Goal: Complete application form

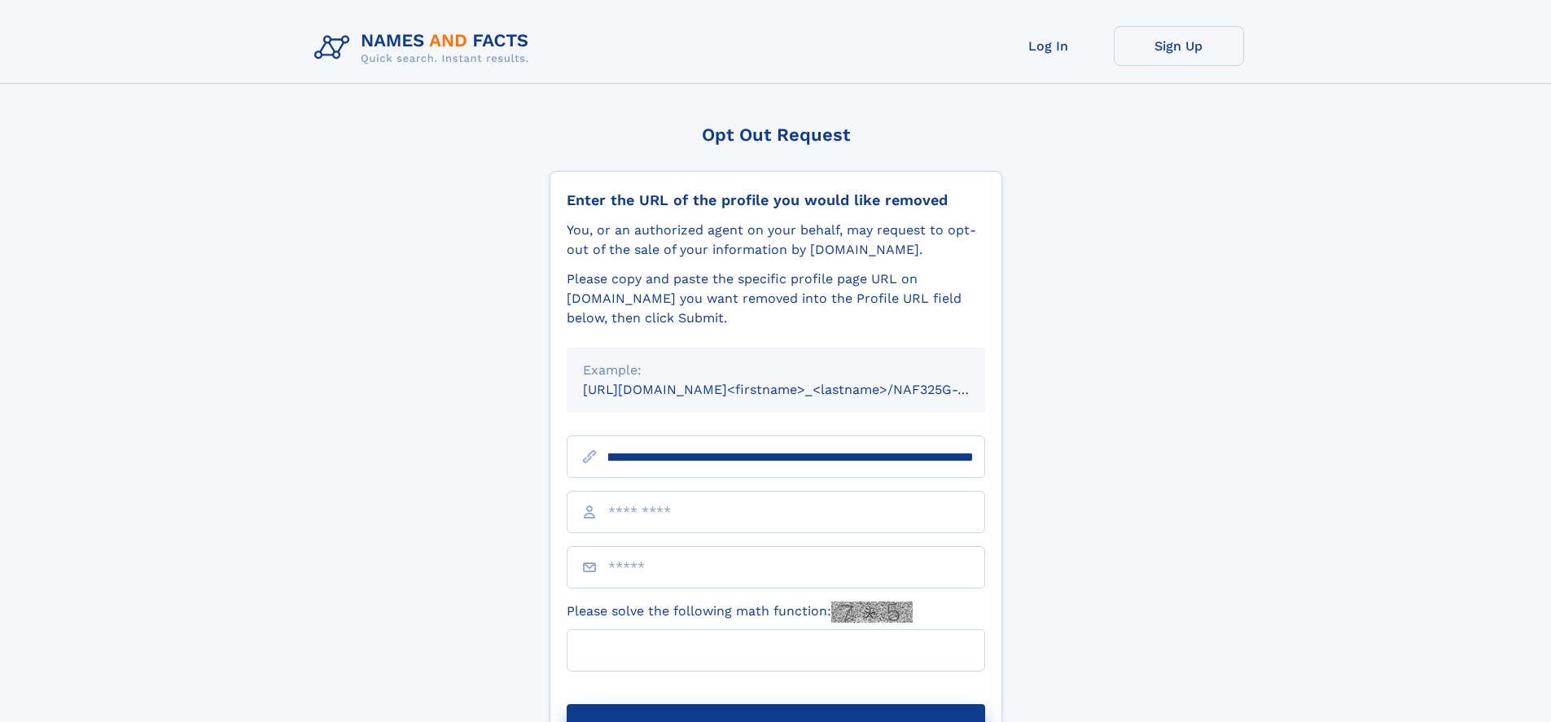
scroll to position [0, 199]
type input "**********"
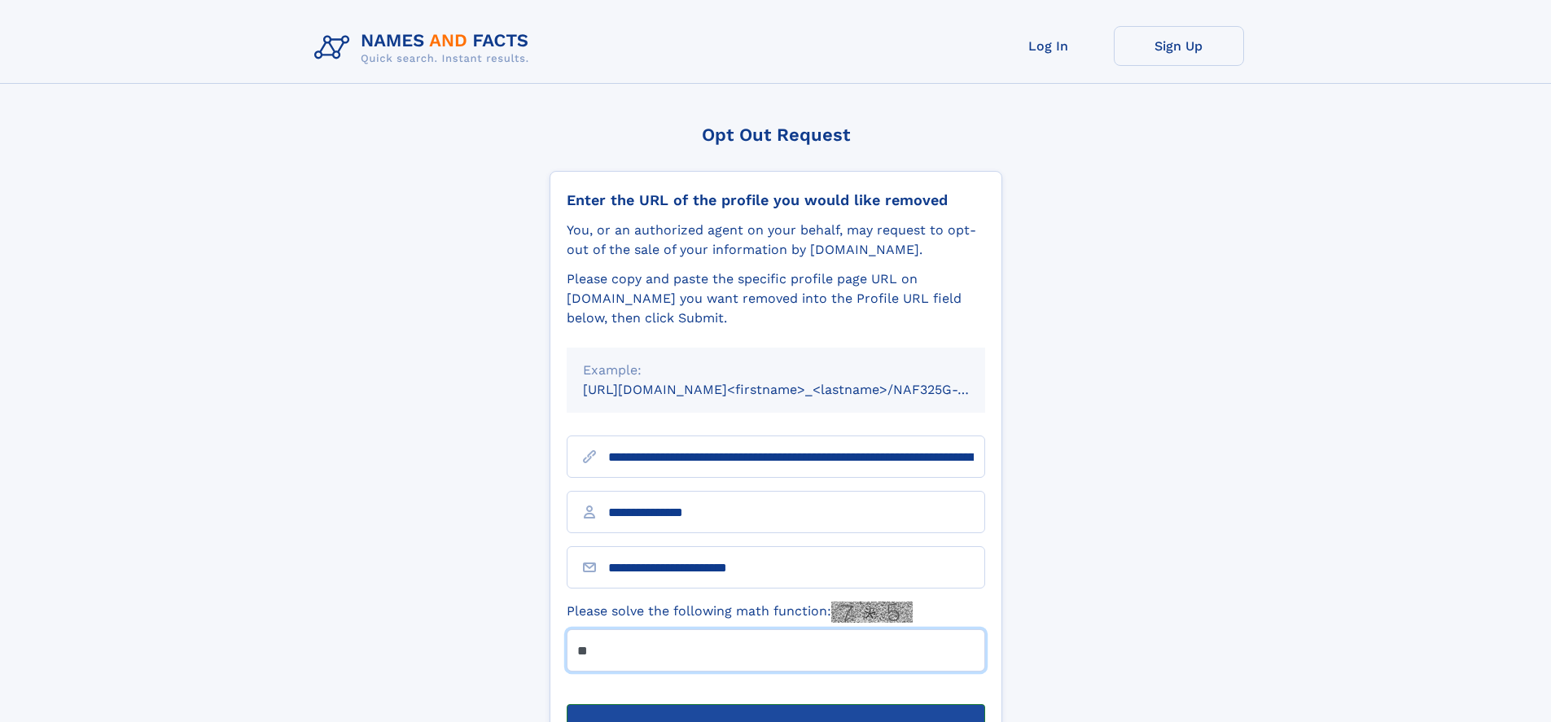
type input "**"
click at [775, 704] on button "Submit Opt Out Request" at bounding box center [776, 730] width 418 height 52
